Goal: Information Seeking & Learning: Understand process/instructions

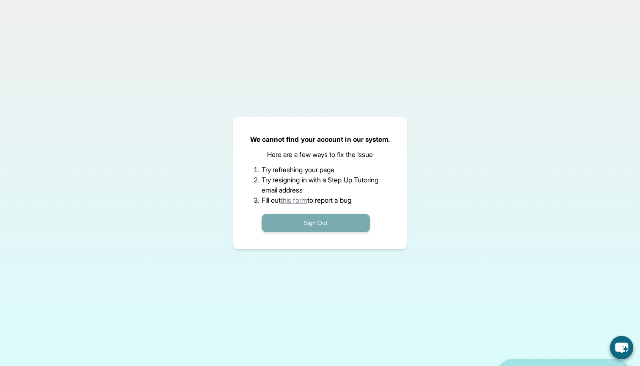
click at [292, 225] on button "Sign Out" at bounding box center [316, 223] width 108 height 19
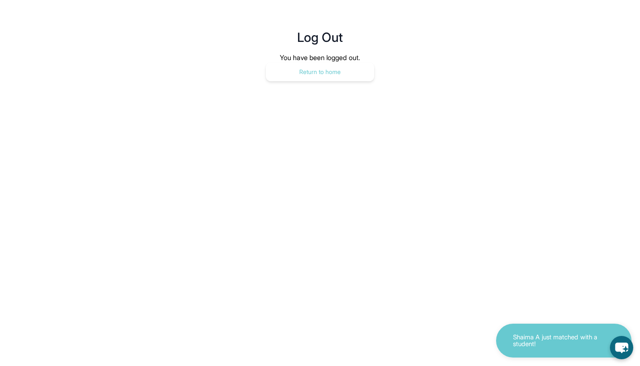
click at [332, 66] on button "Return to home" at bounding box center [320, 72] width 108 height 19
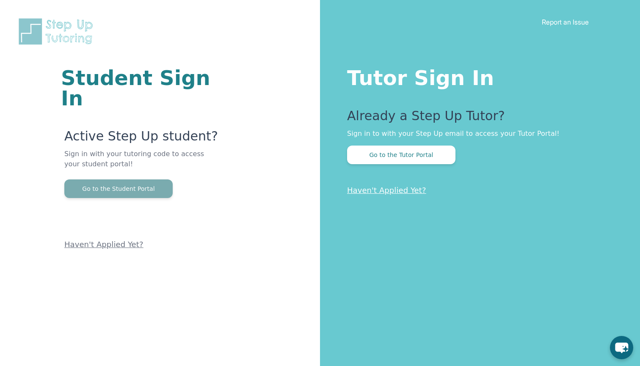
click at [120, 179] on button "Go to the Student Portal" at bounding box center [118, 188] width 108 height 19
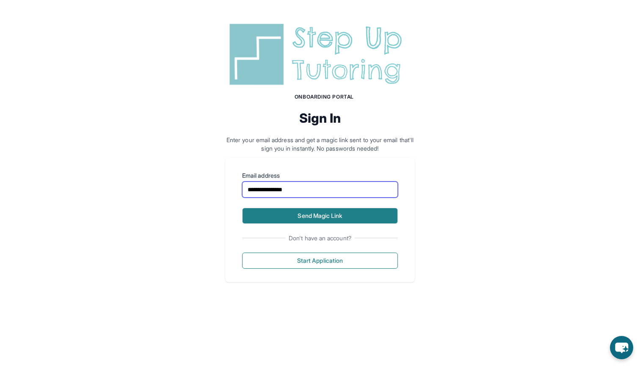
type input "**********"
click at [320, 215] on button "Send Magic Link" at bounding box center [320, 216] width 156 height 16
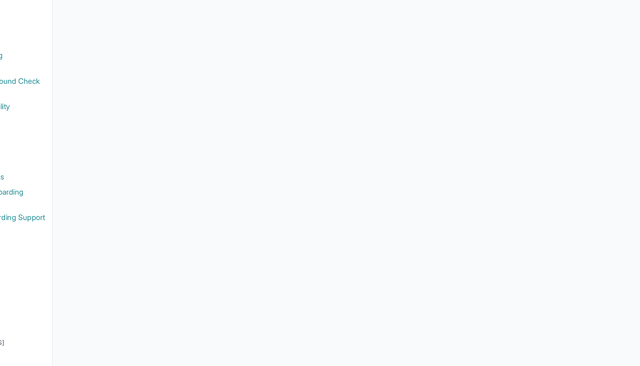
scroll to position [84, 0]
